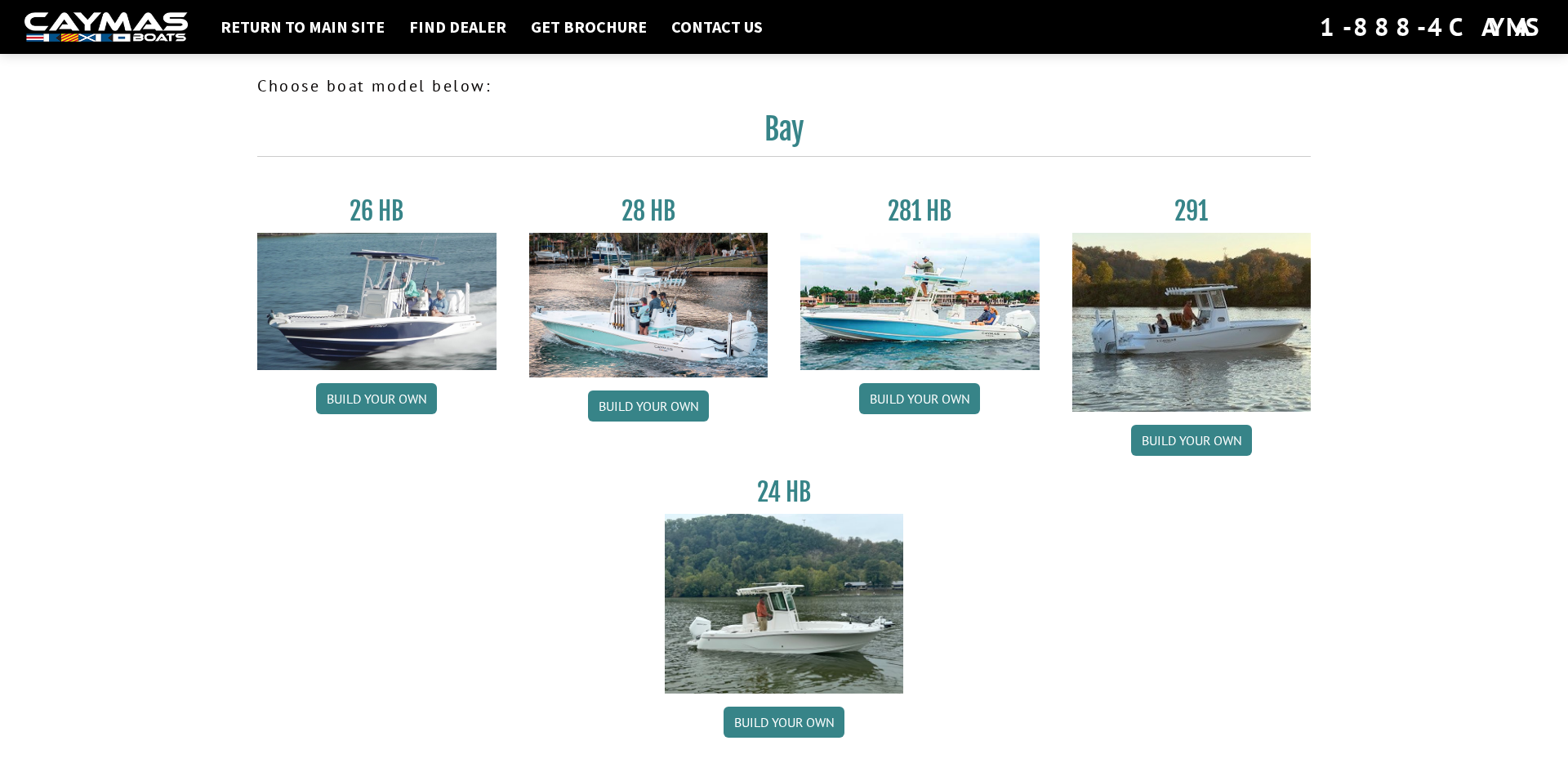
click at [909, 325] on img at bounding box center [920, 301] width 239 height 138
click at [932, 394] on link "Build your own" at bounding box center [919, 398] width 120 height 31
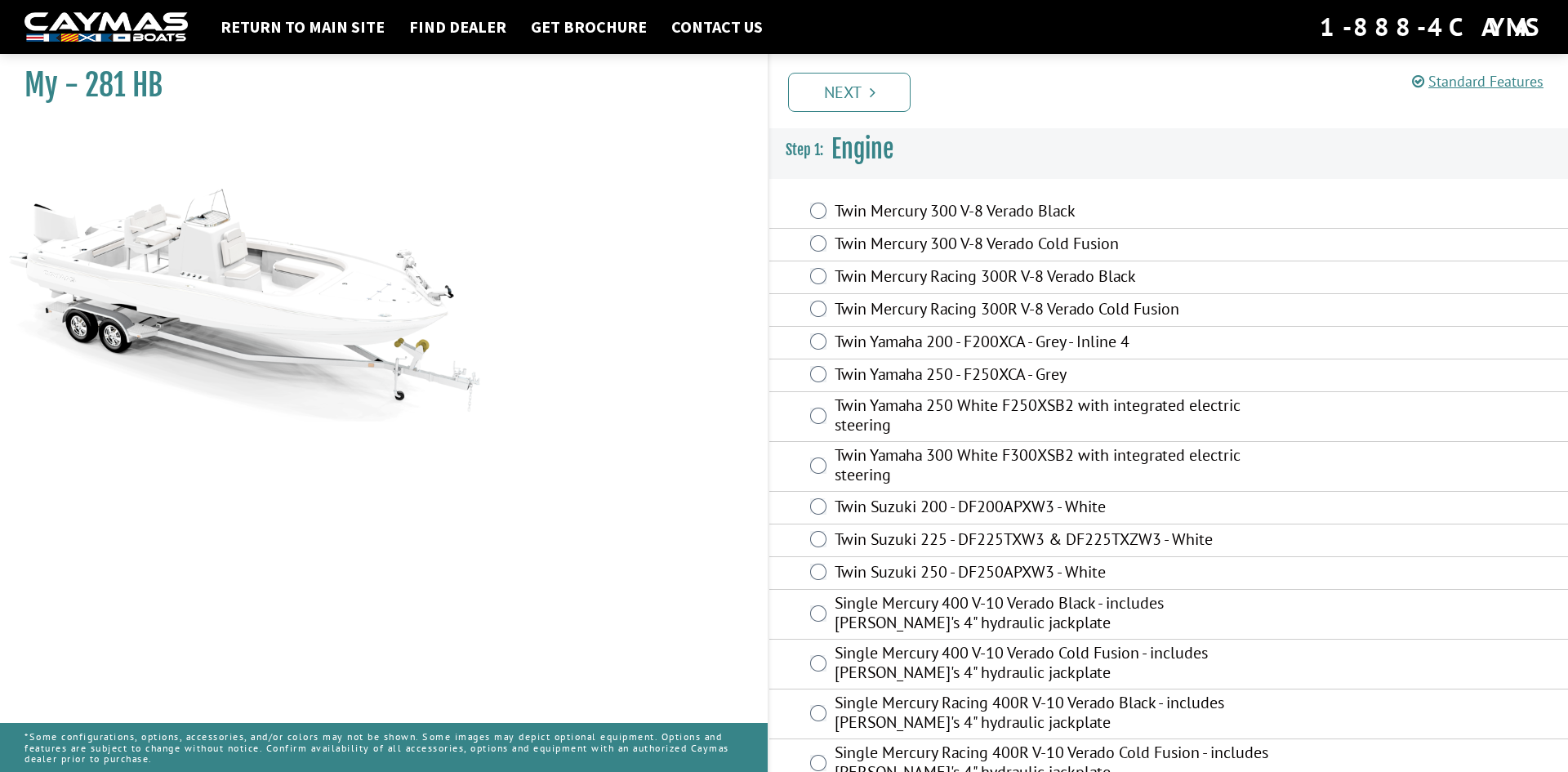
click at [933, 408] on label "Twin Yamaha 250 White F250XSB2 with integrated electric steering" at bounding box center [1055, 417] width 440 height 44
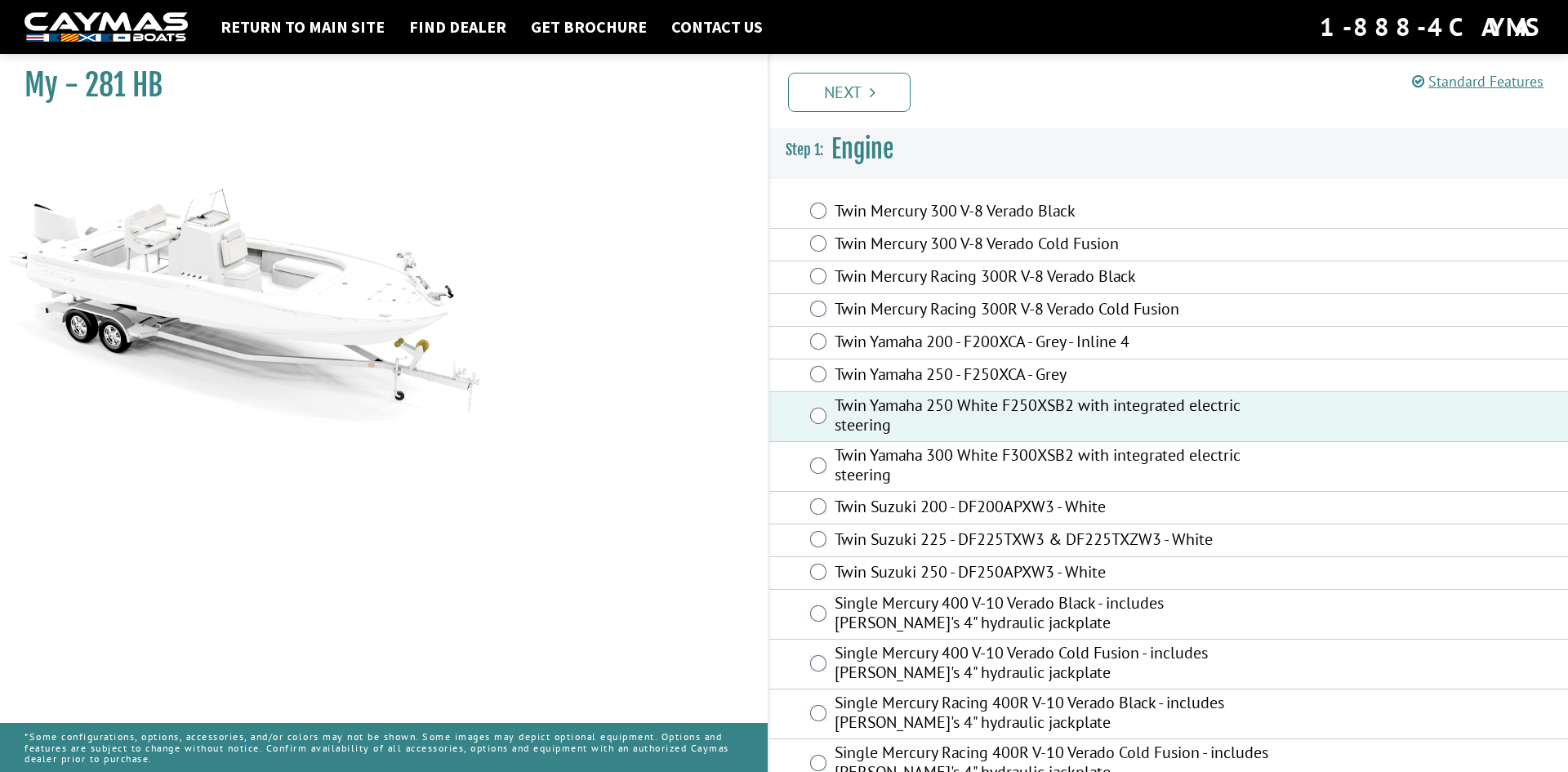
click at [657, 237] on div "My - 281 HB" at bounding box center [376, 432] width 784 height 772
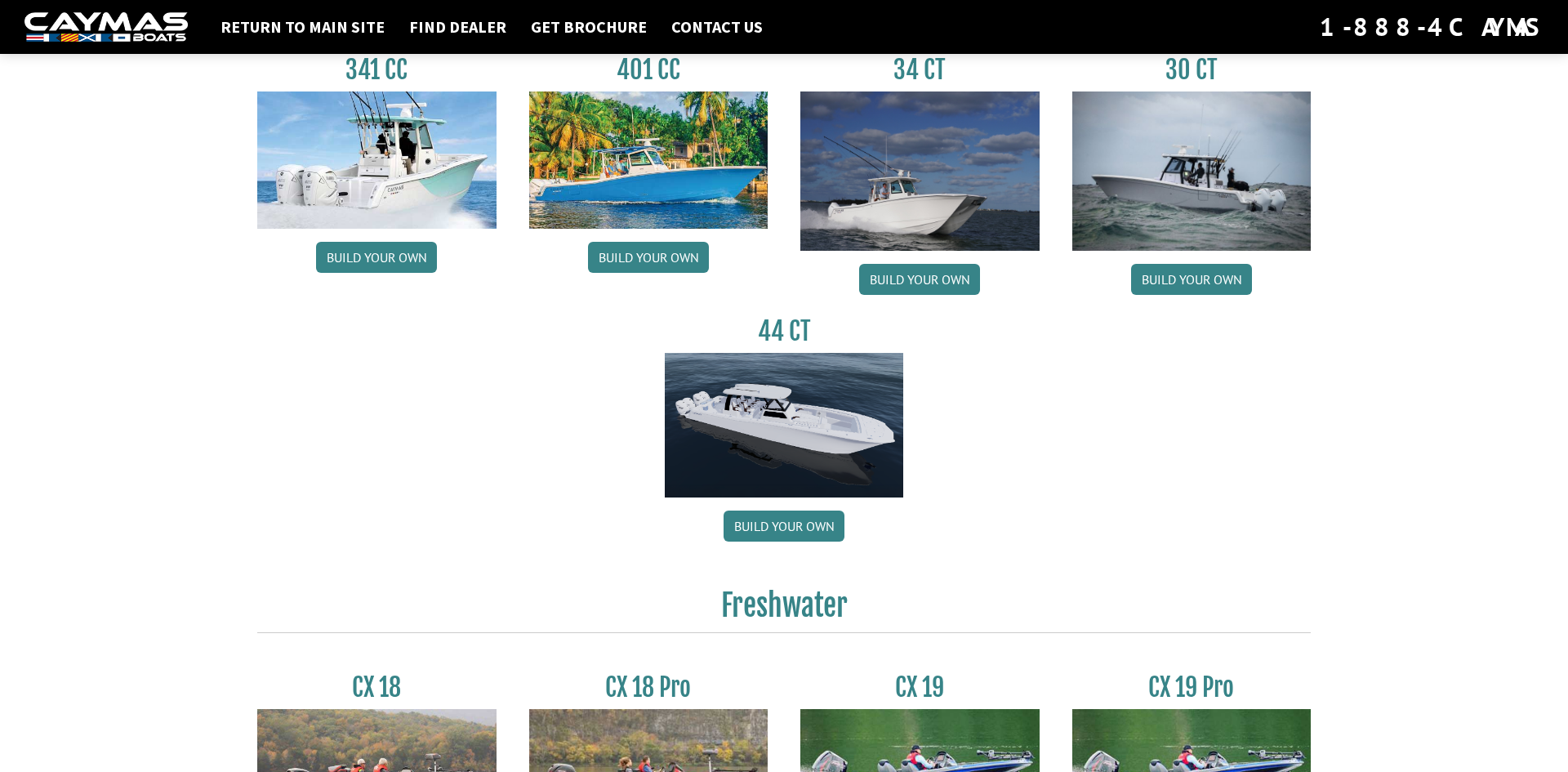
scroll to position [819, 0]
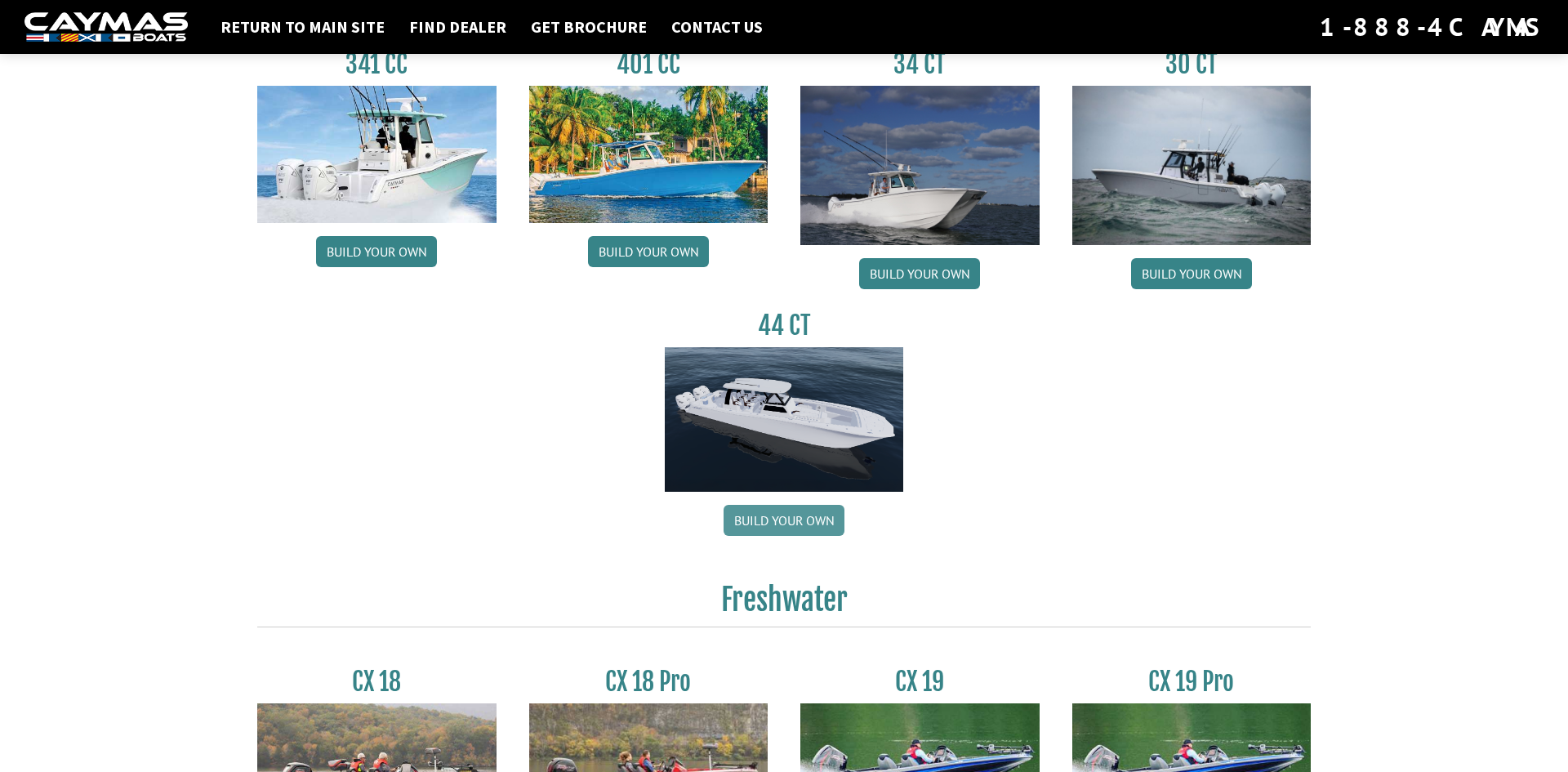
click at [770, 523] on link "Build your own" at bounding box center [784, 520] width 120 height 31
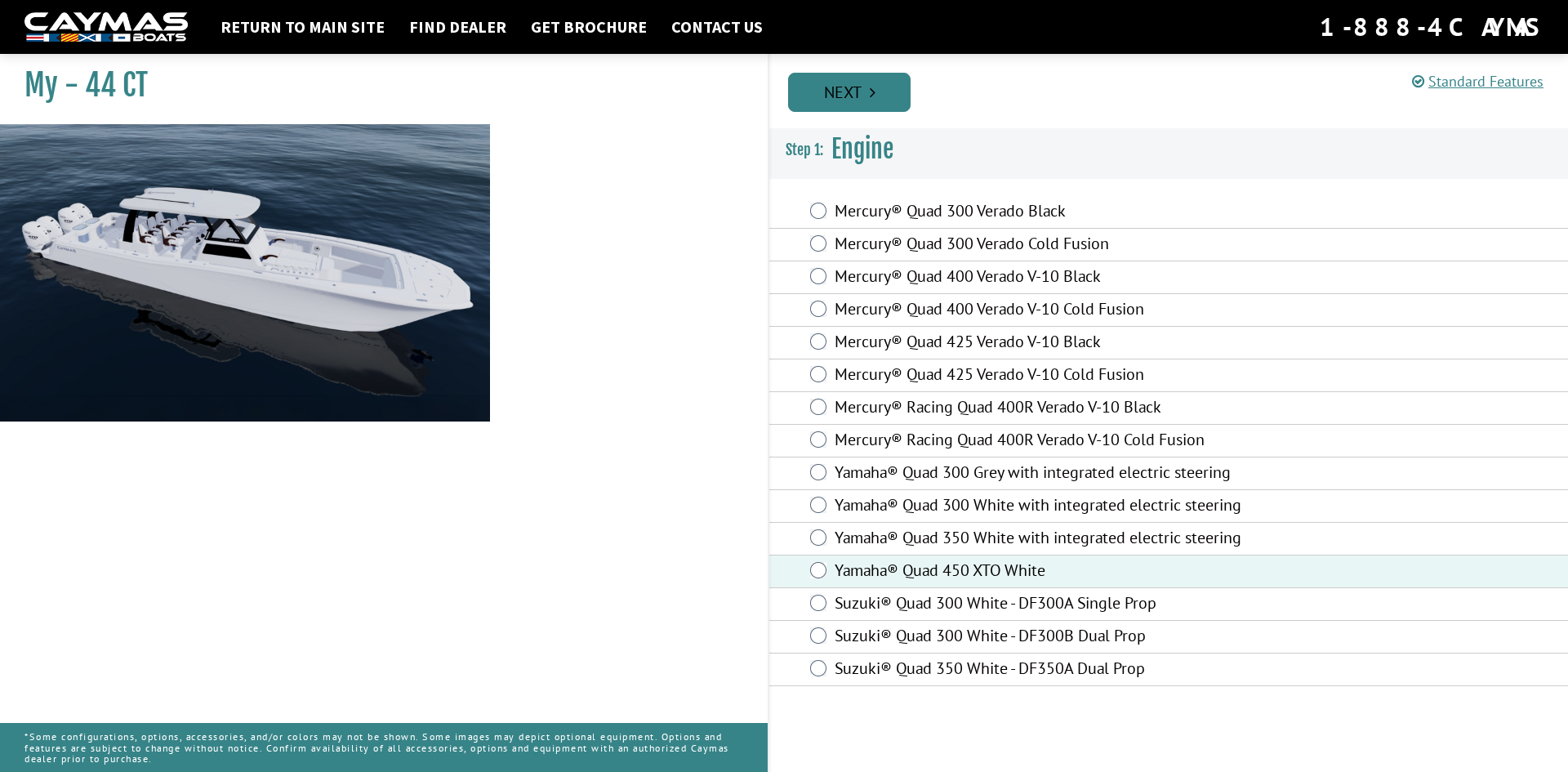
click at [858, 93] on link "Next" at bounding box center [849, 92] width 122 height 39
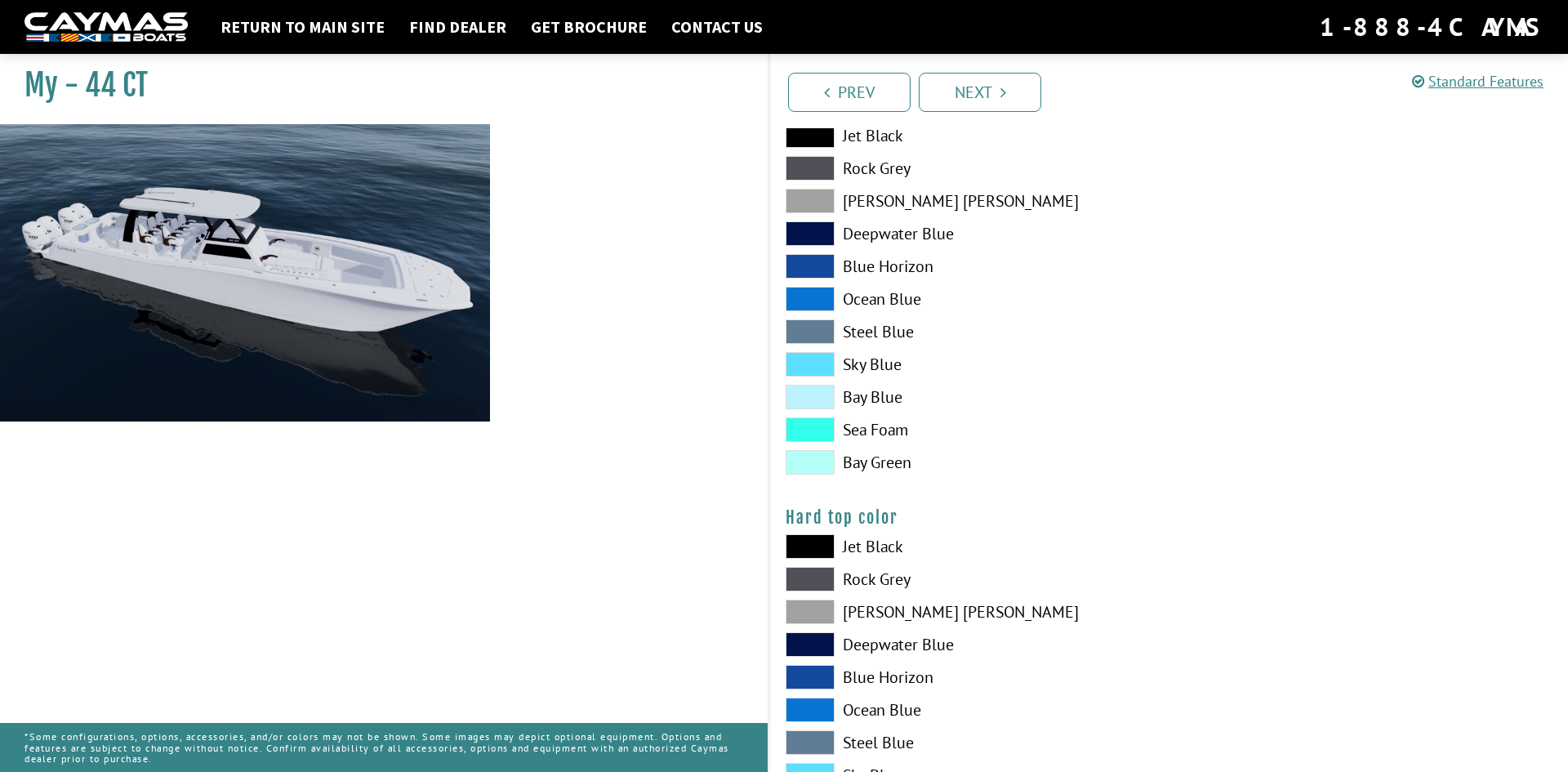
scroll to position [1791, 0]
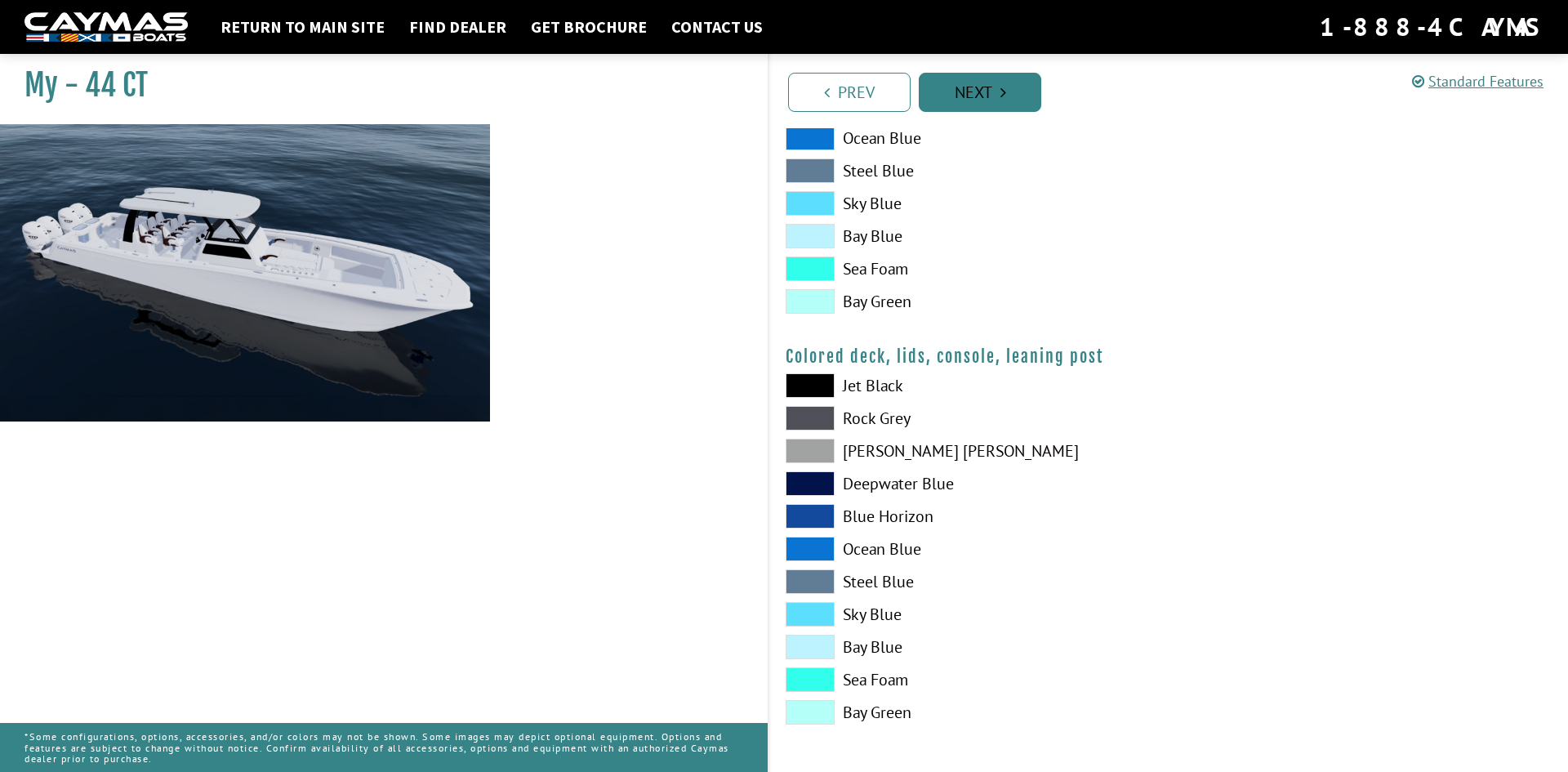
click at [985, 85] on link "Next" at bounding box center [980, 92] width 122 height 39
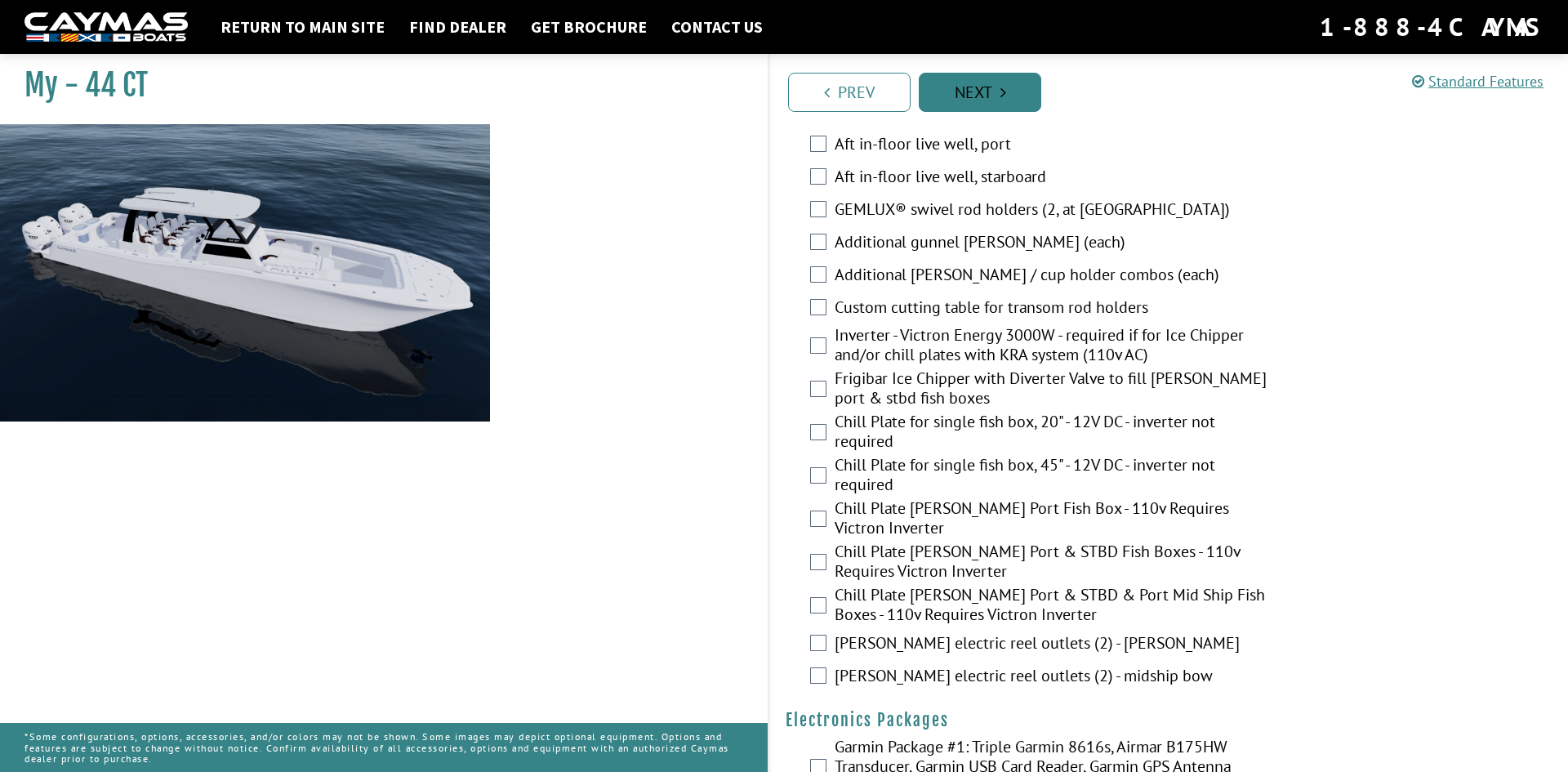
scroll to position [0, 0]
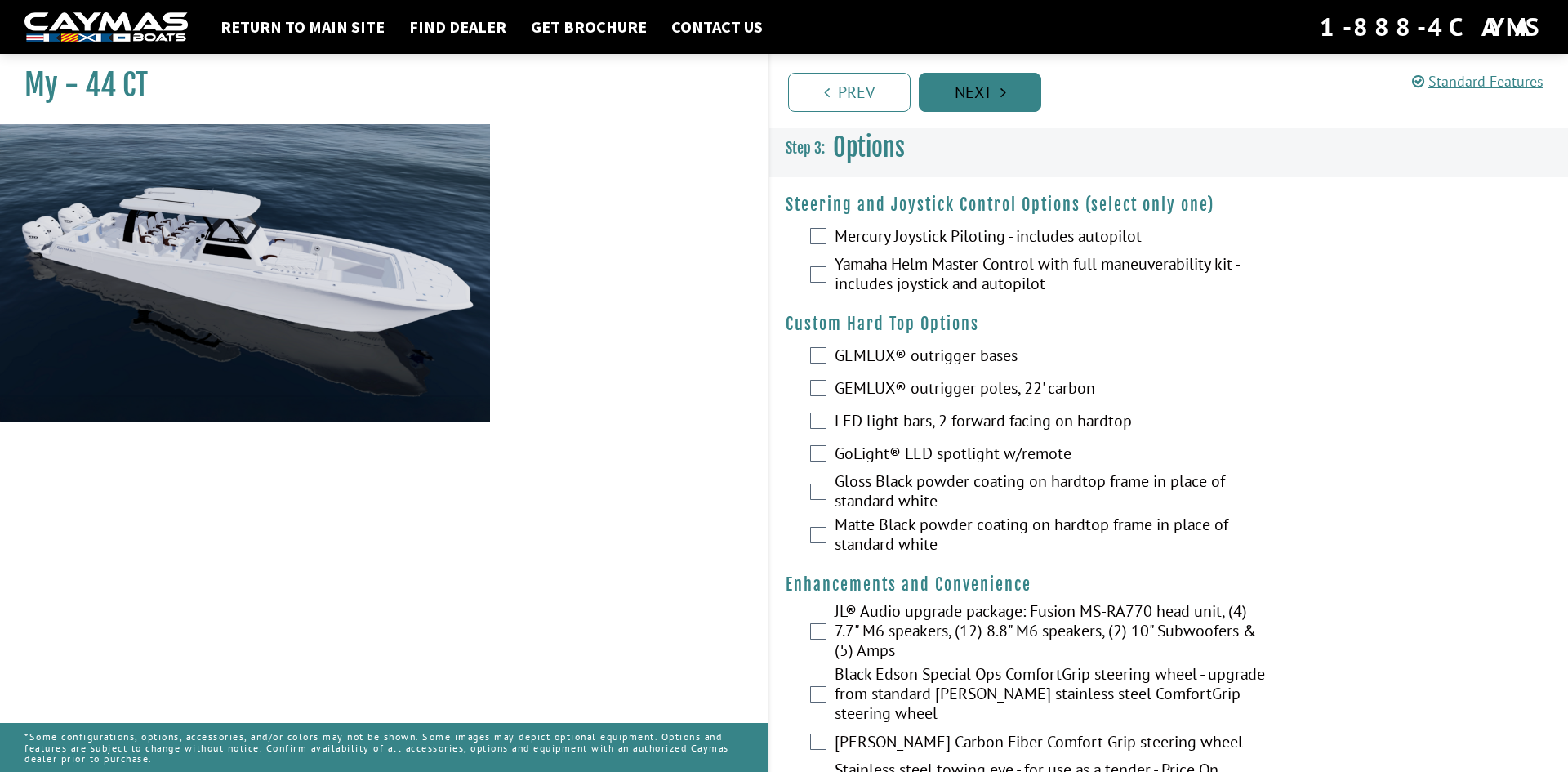
click at [991, 96] on link "Next" at bounding box center [980, 92] width 122 height 39
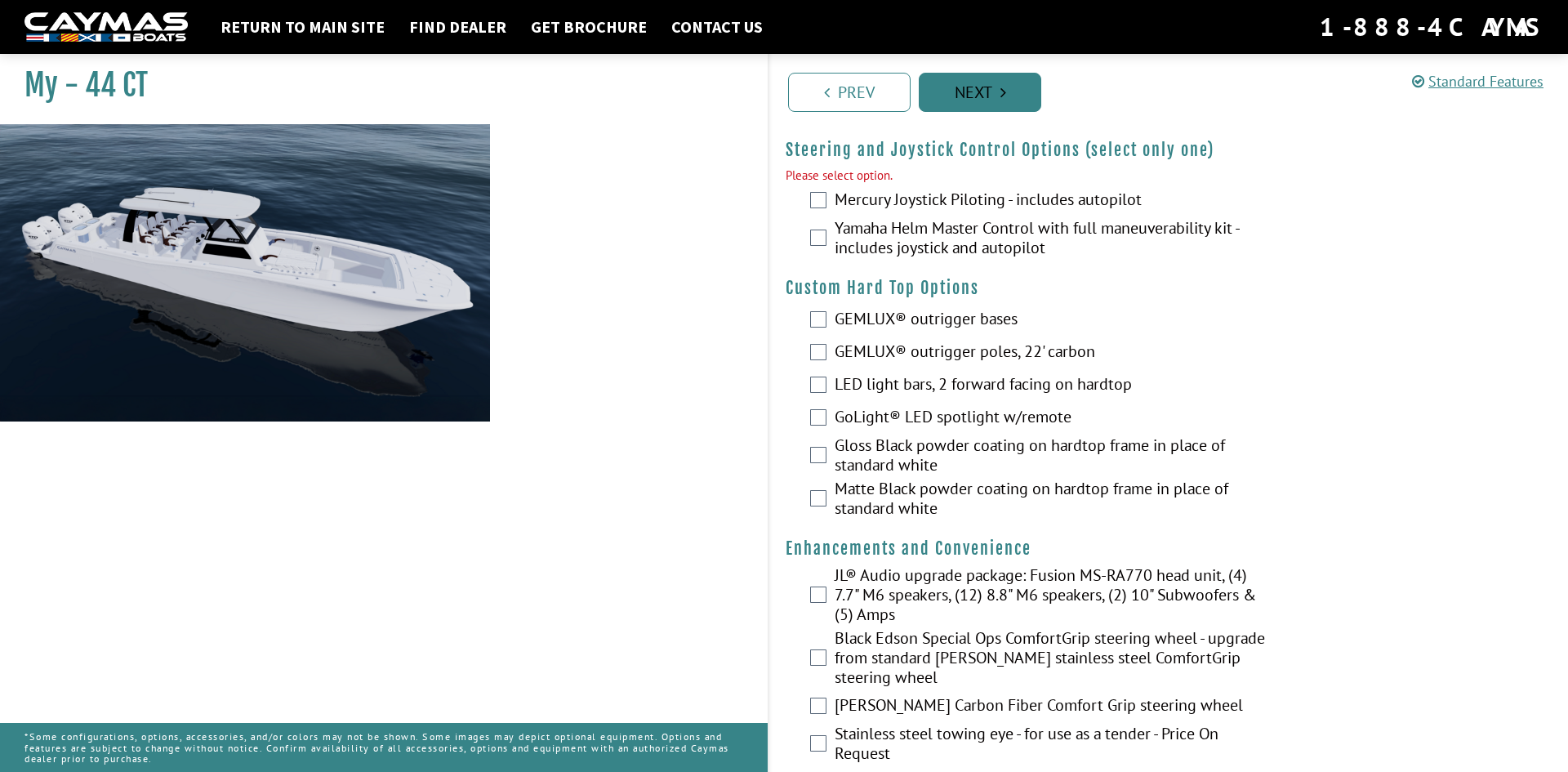
scroll to position [58, 0]
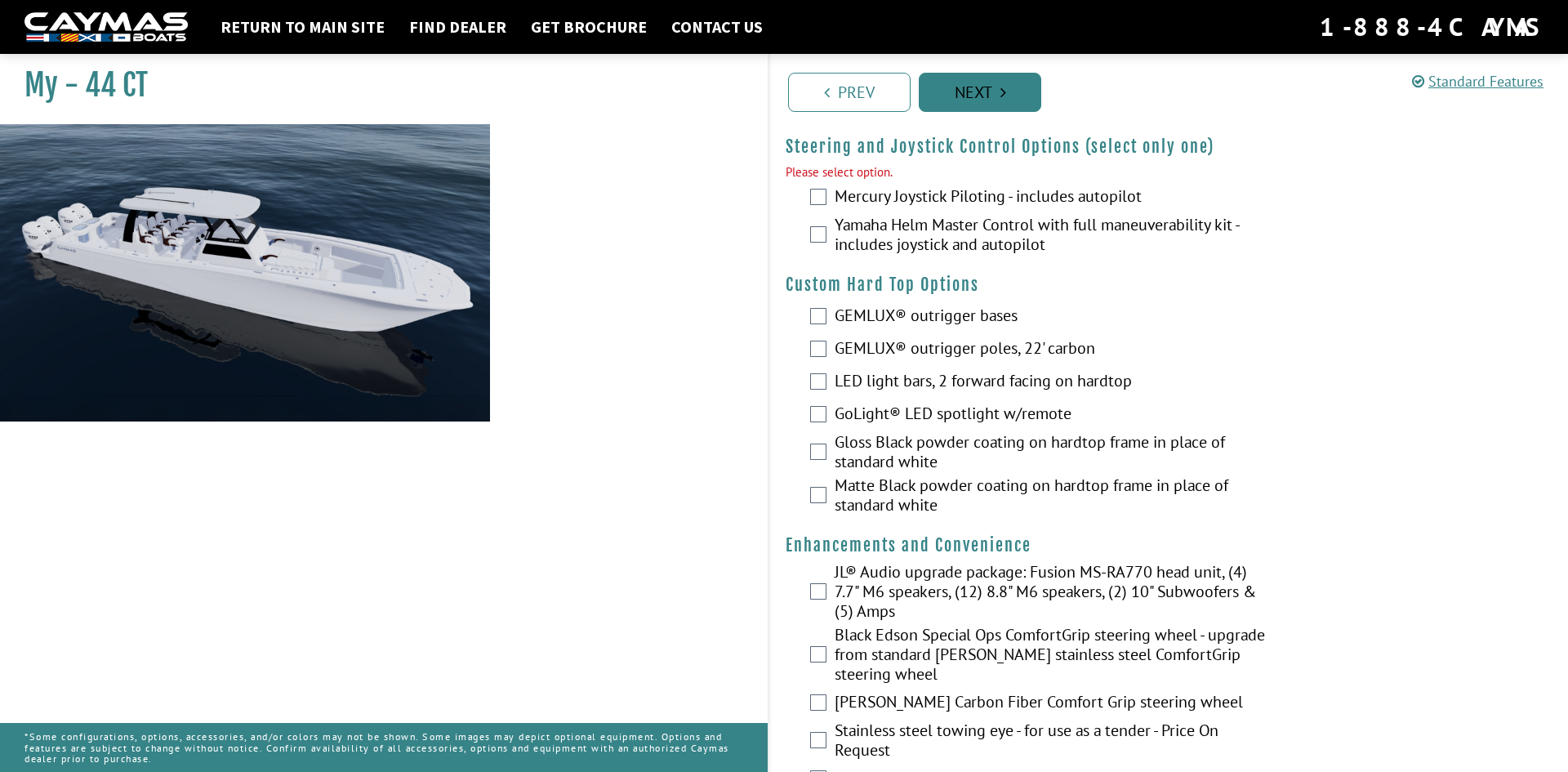
click at [991, 96] on link "Next" at bounding box center [980, 92] width 122 height 39
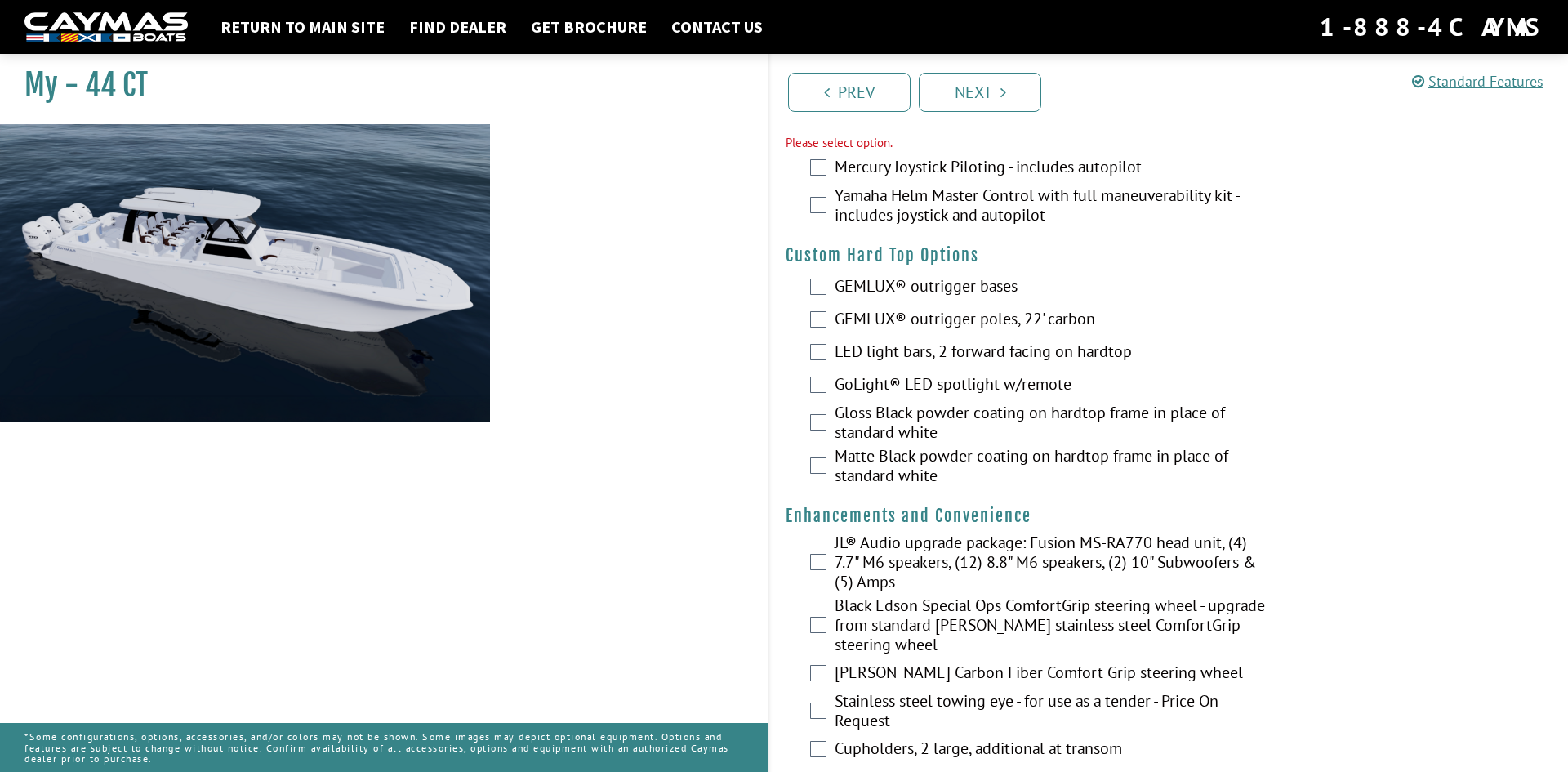
scroll to position [0, 0]
